Goal: Task Accomplishment & Management: Complete application form

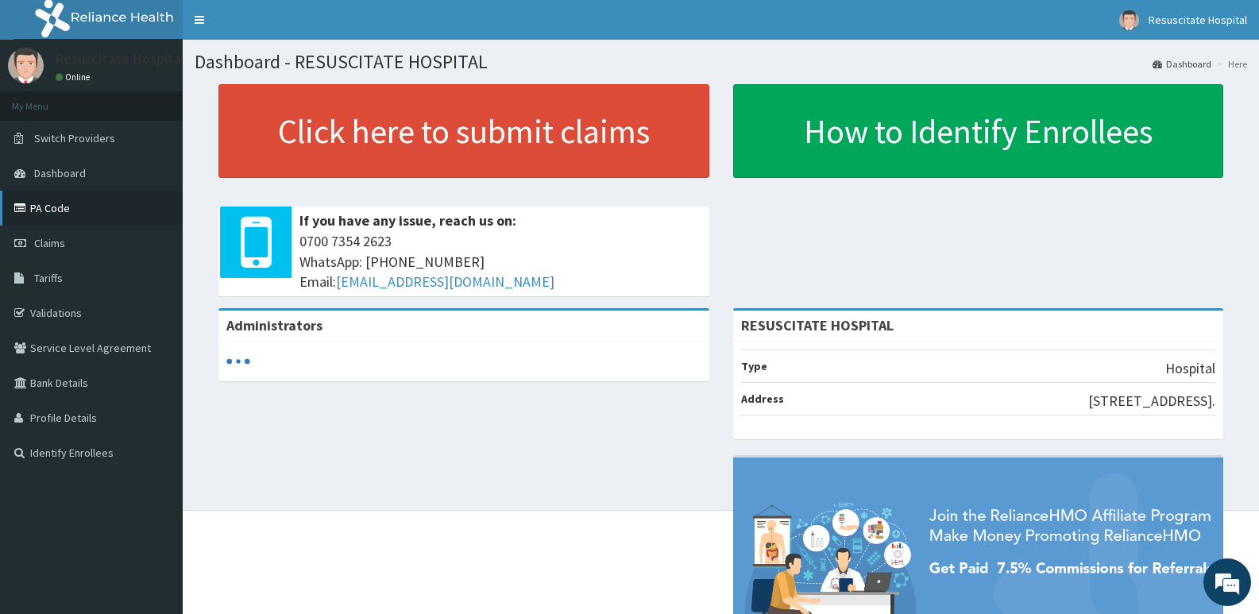
click at [70, 211] on link "PA Code" at bounding box center [91, 208] width 183 height 35
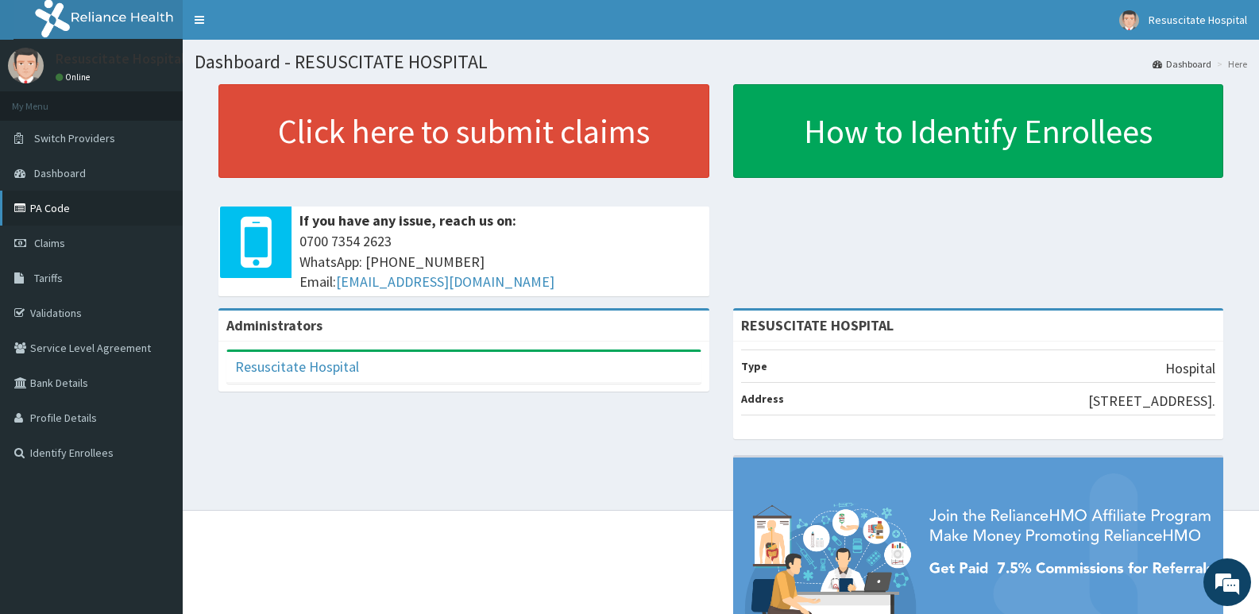
click at [71, 207] on link "PA Code" at bounding box center [91, 208] width 183 height 35
click at [64, 311] on link "Validations" at bounding box center [91, 313] width 183 height 35
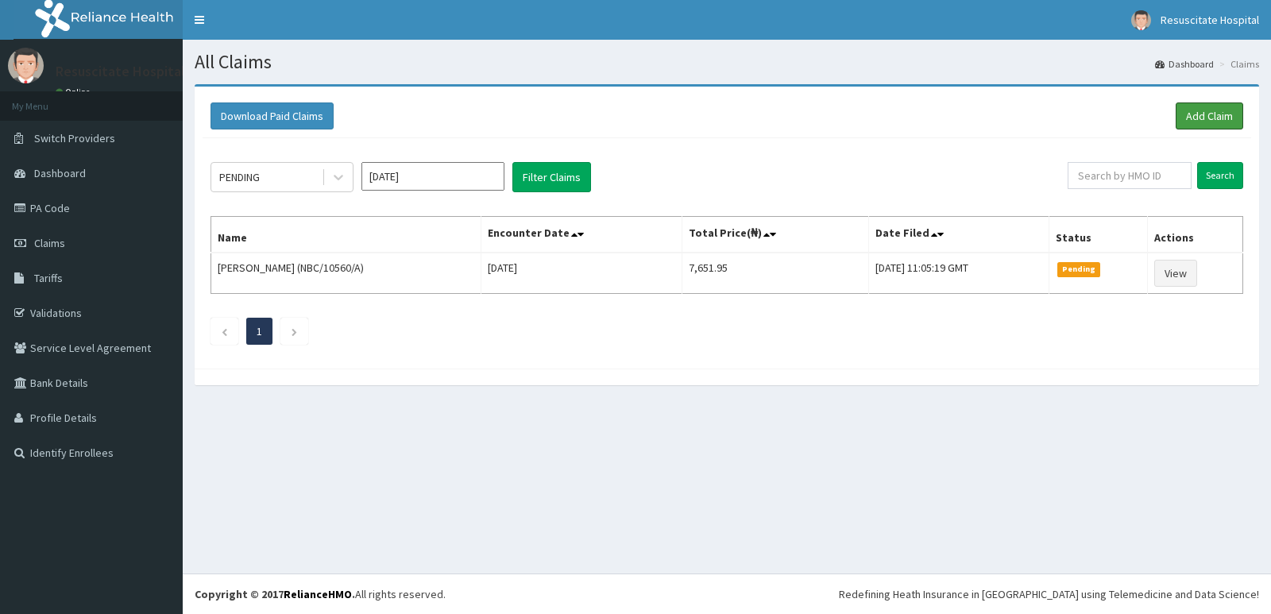
click at [1194, 110] on link "Add Claim" at bounding box center [1210, 115] width 68 height 27
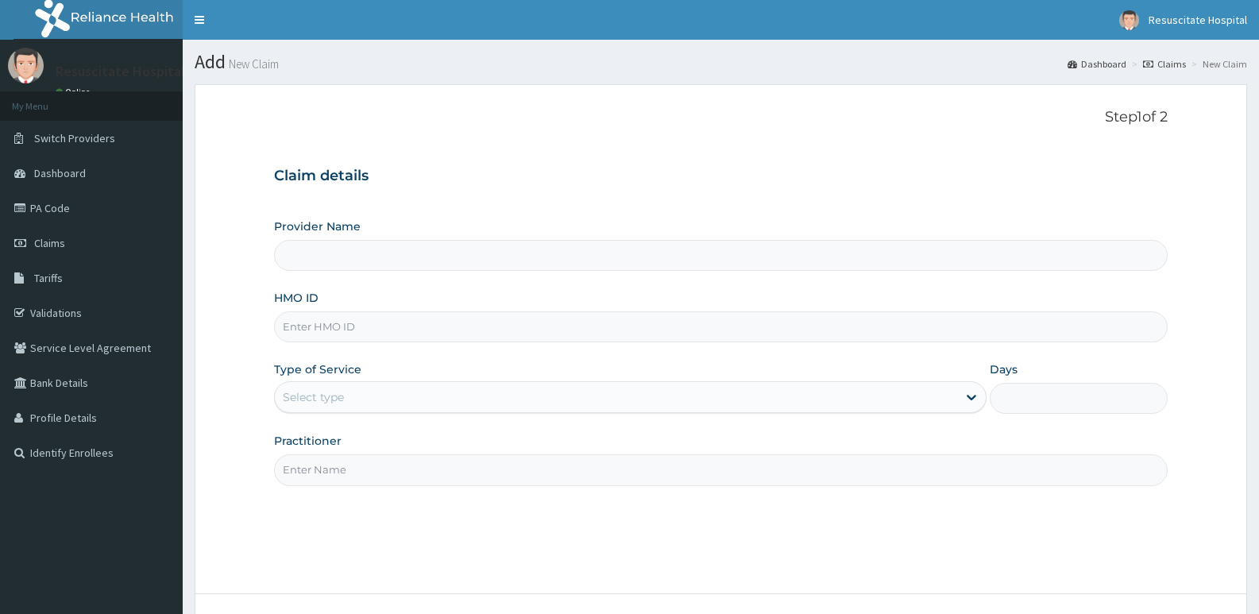
click at [379, 258] on input "Provider Name" at bounding box center [721, 255] width 894 height 31
type input "RESUSCITATE HOSPITAL"
click at [346, 330] on input "HMO ID" at bounding box center [721, 326] width 894 height 31
type input "NBC/10560/A"
click at [369, 399] on div "Select type" at bounding box center [616, 396] width 682 height 25
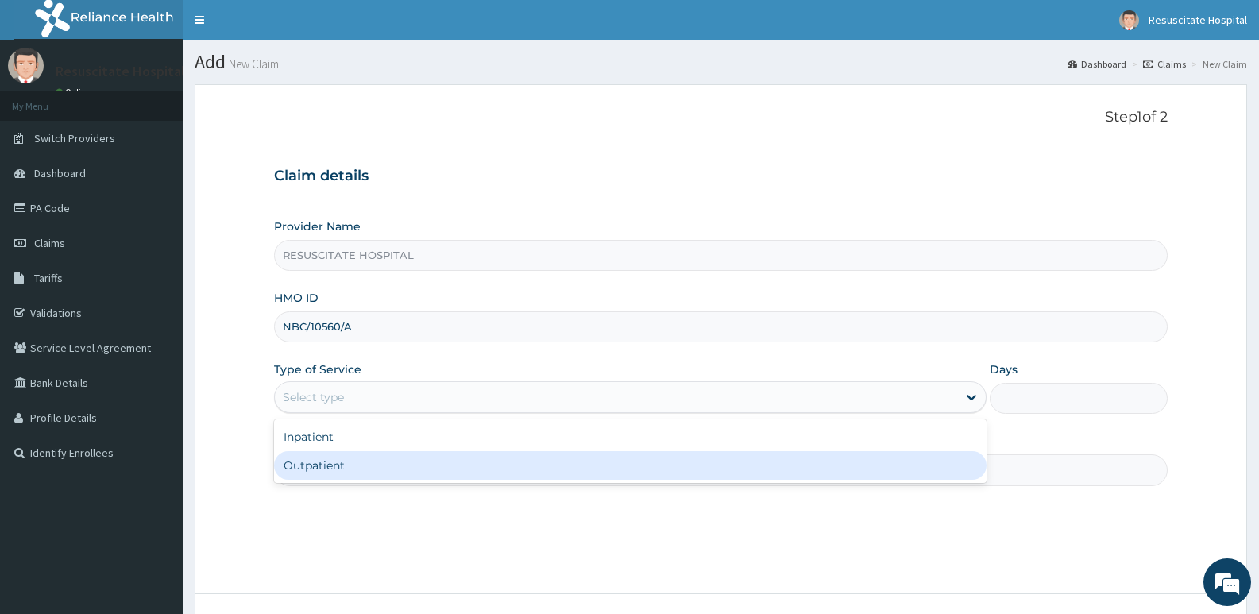
click at [338, 462] on div "Outpatient" at bounding box center [630, 465] width 712 height 29
type input "1"
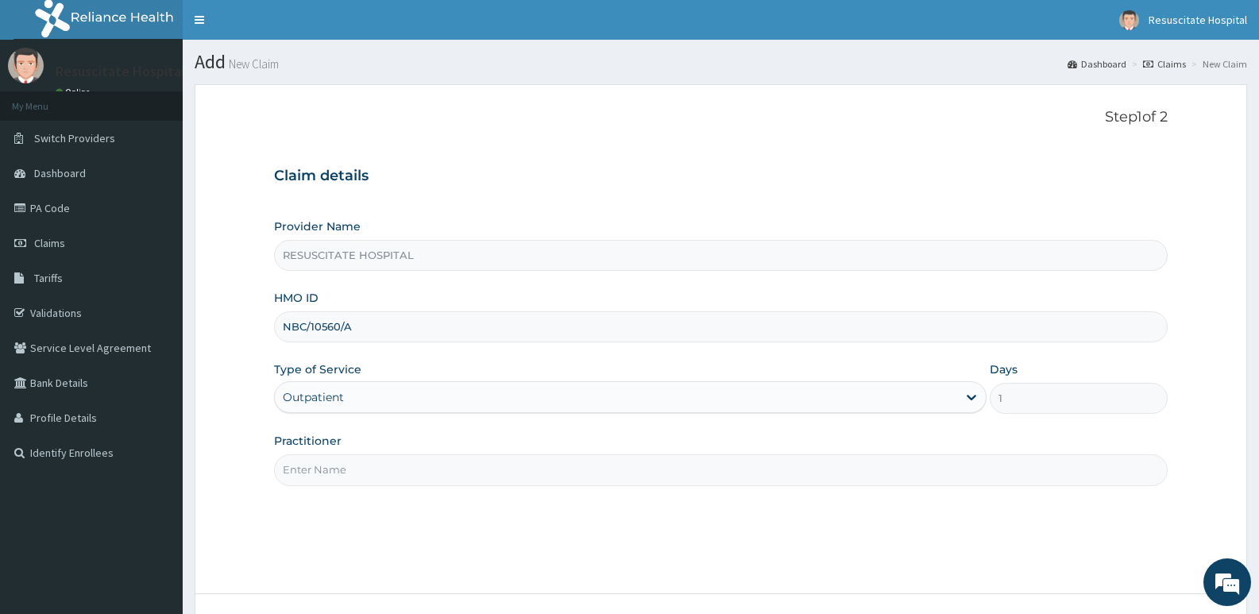
click at [379, 465] on input "Practitioner" at bounding box center [721, 469] width 894 height 31
type input "DR FAUSTINA"
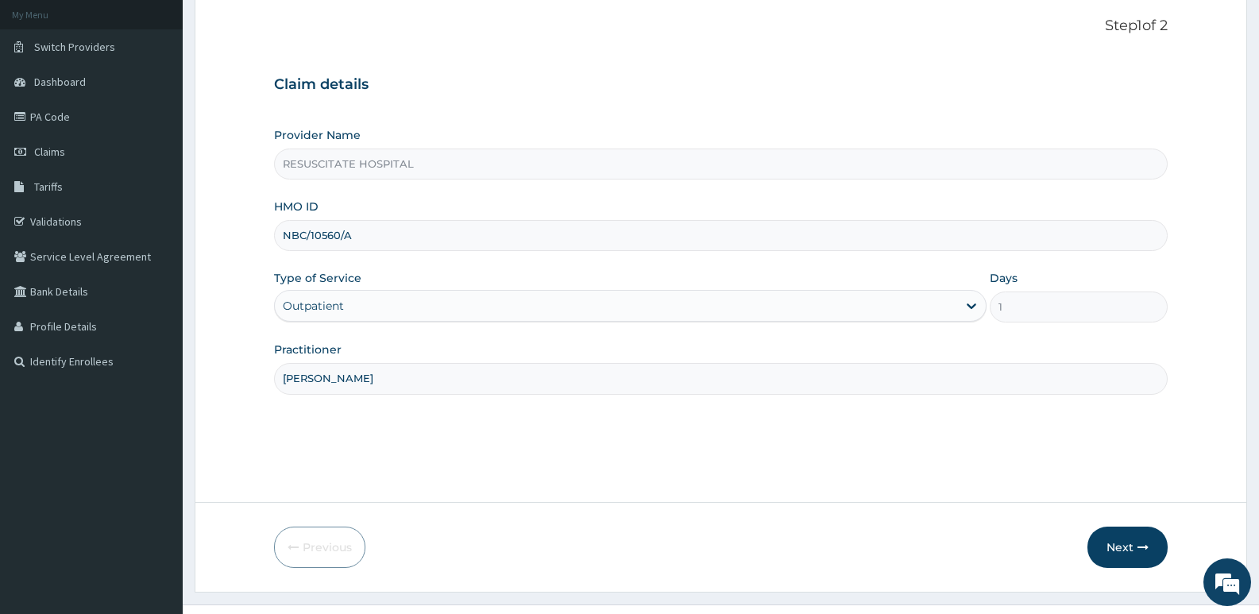
scroll to position [122, 0]
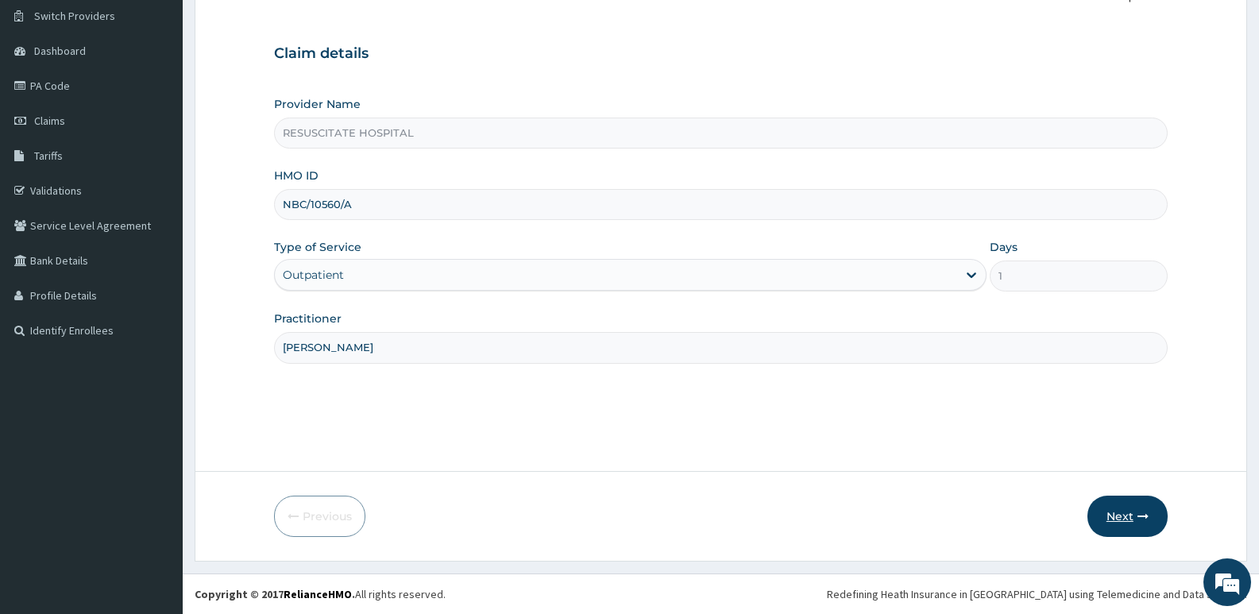
click at [1122, 515] on button "Next" at bounding box center [1127, 516] width 80 height 41
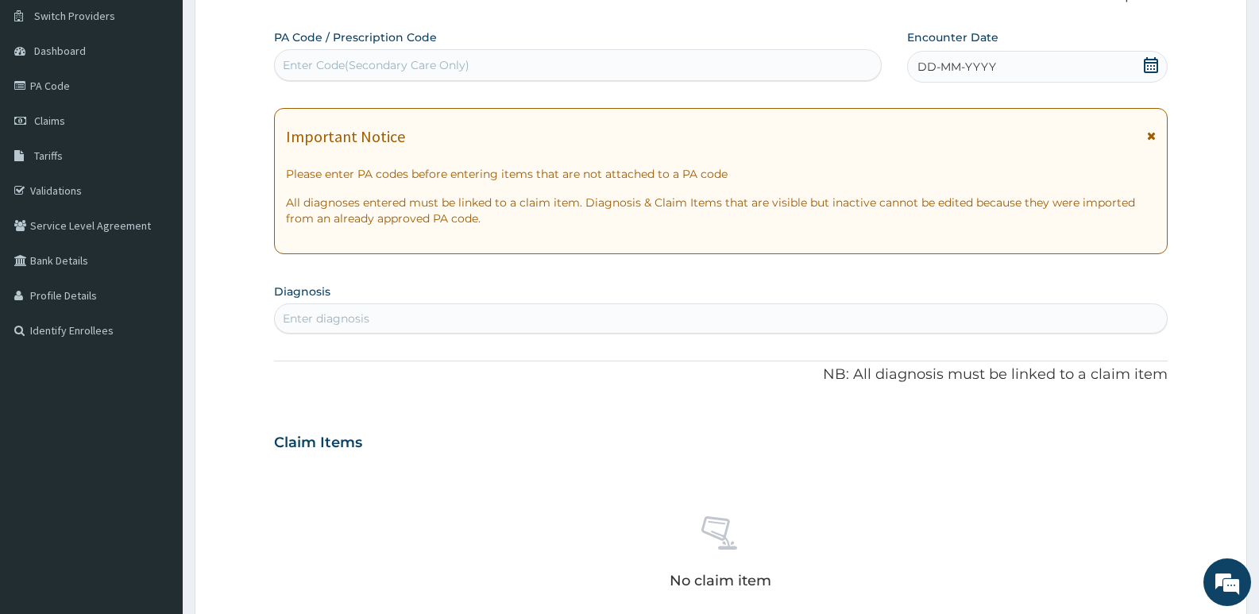
click at [365, 63] on div "Enter Code(Secondary Care Only)" at bounding box center [376, 65] width 187 height 16
paste input "PA/2C1EE3"
type input "PA/2C1EE3"
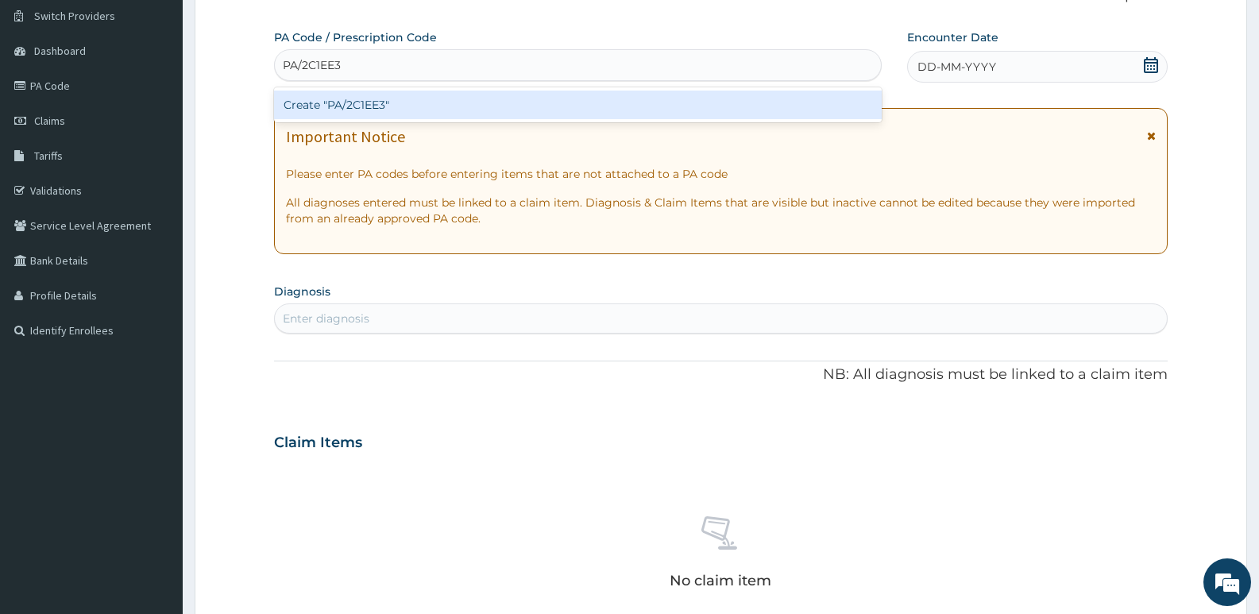
click at [456, 104] on div "Create "PA/2C1EE3"" at bounding box center [578, 105] width 608 height 29
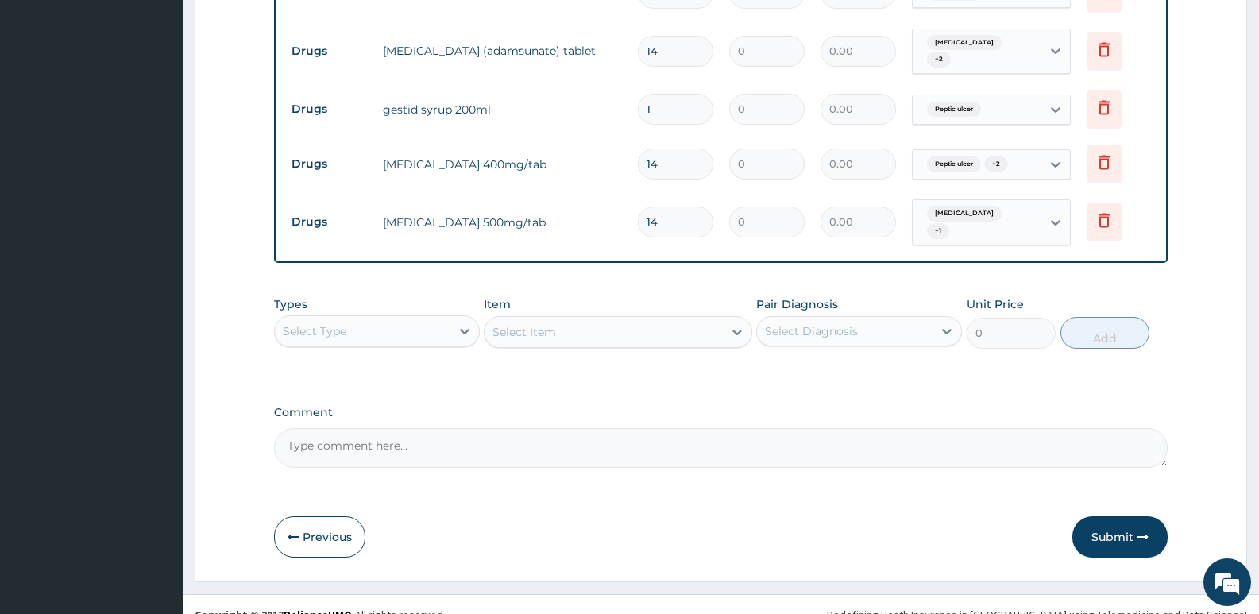
scroll to position [747, 0]
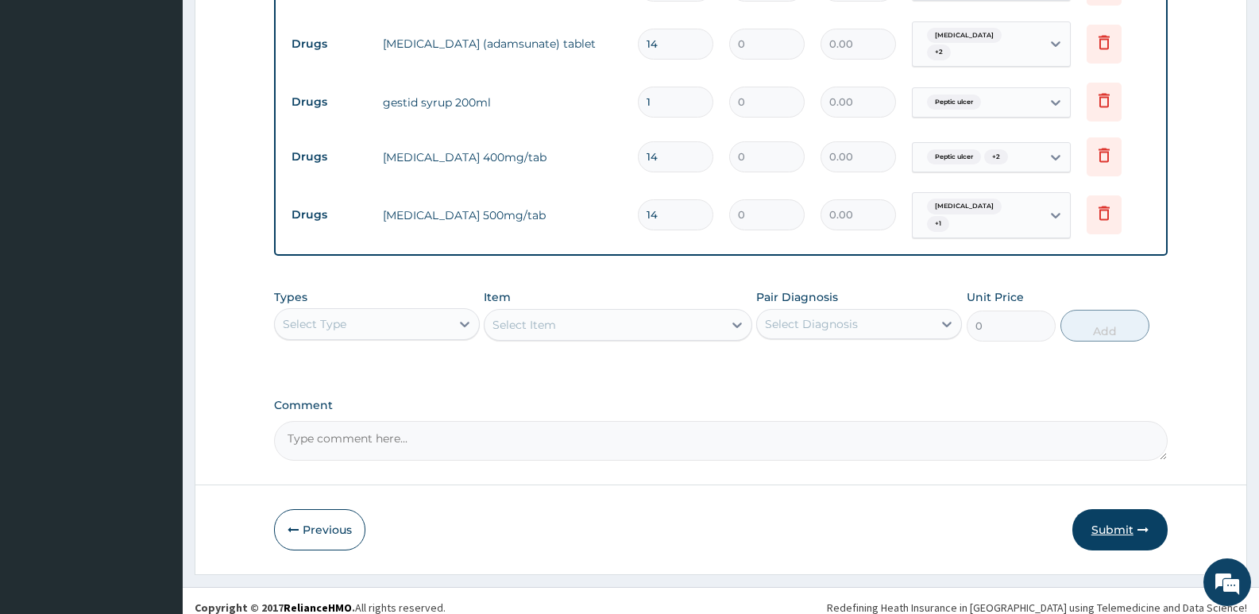
click at [1121, 509] on button "Submit" at bounding box center [1119, 529] width 95 height 41
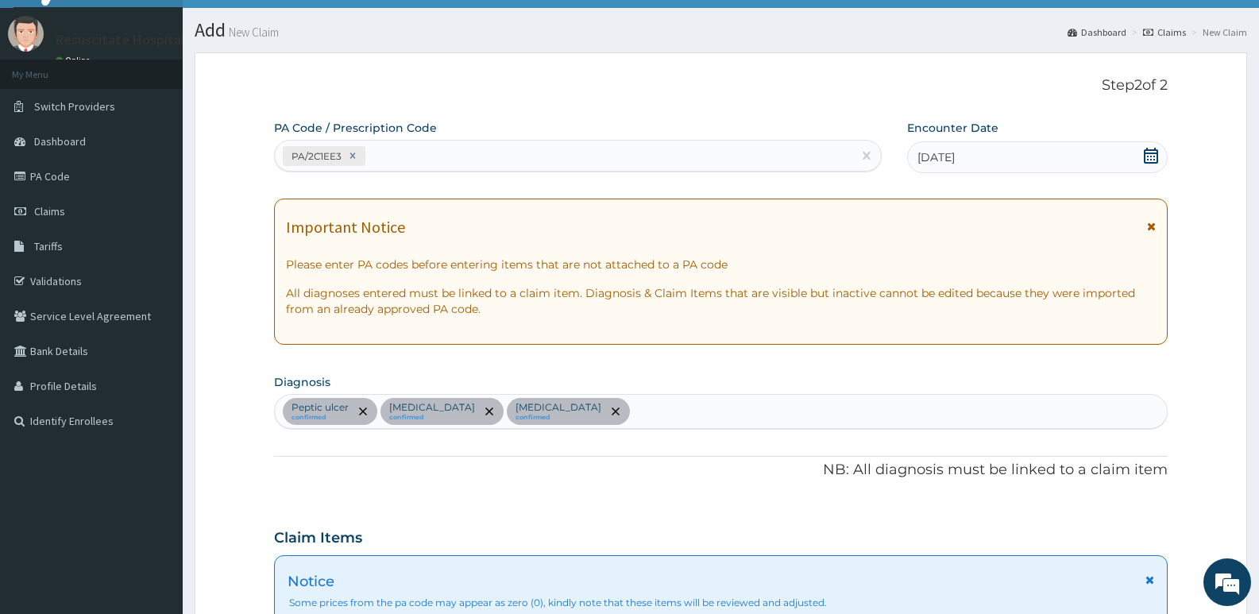
scroll to position [0, 0]
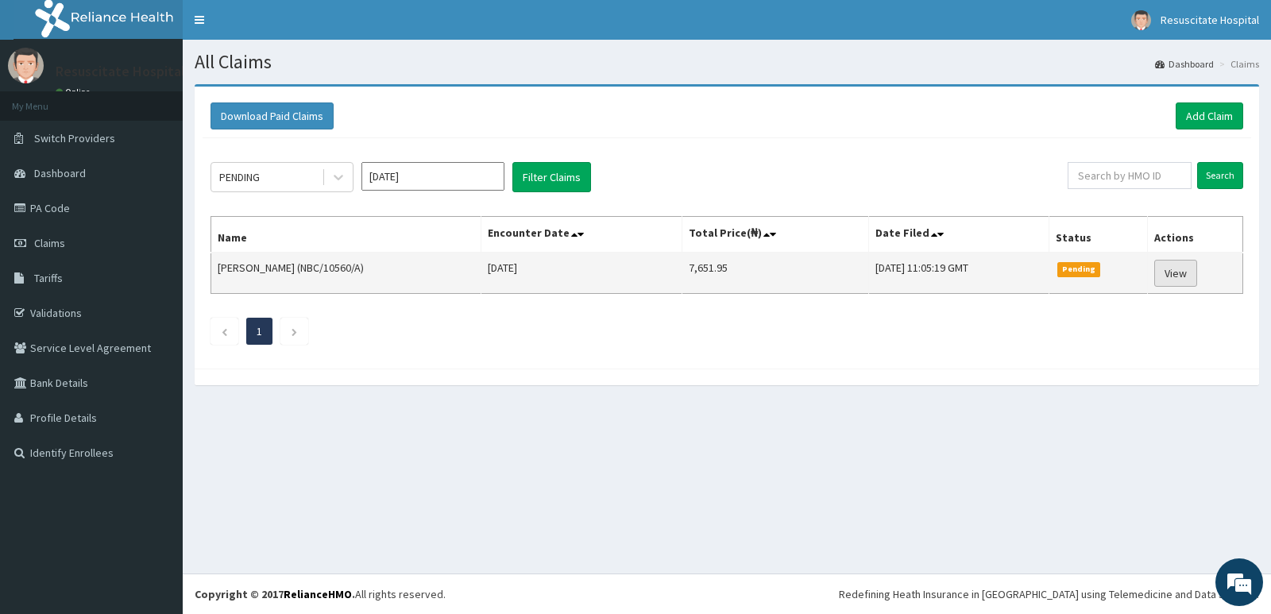
click at [1190, 276] on link "View" at bounding box center [1175, 273] width 43 height 27
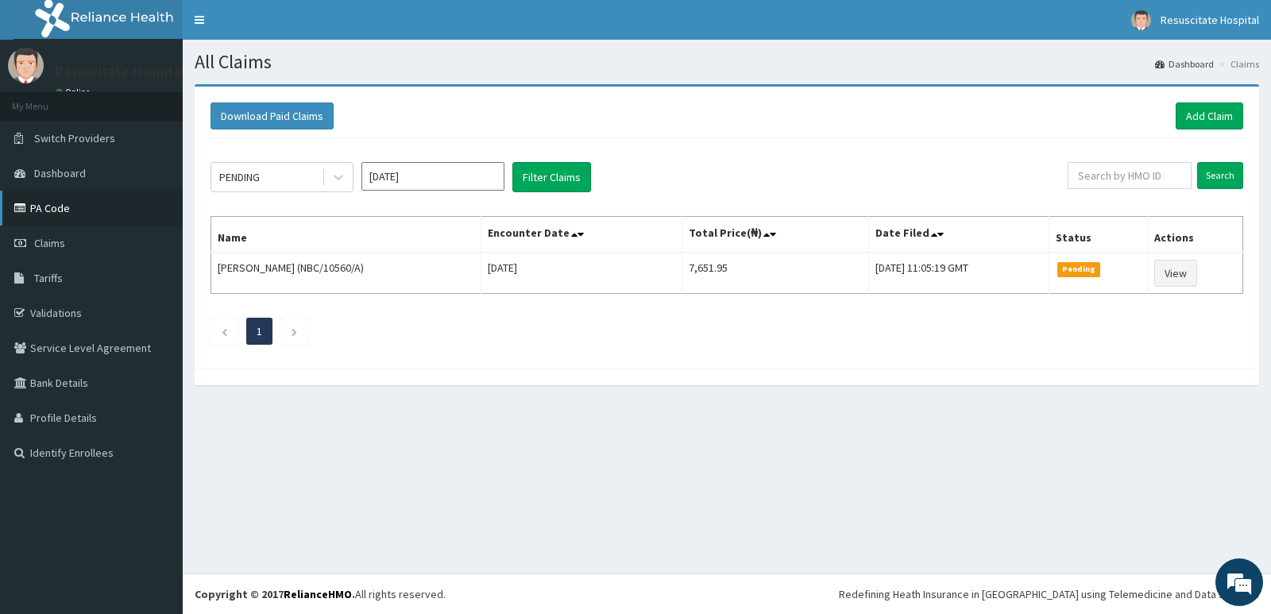
click at [60, 209] on link "PA Code" at bounding box center [91, 208] width 183 height 35
